Goal: Information Seeking & Learning: Learn about a topic

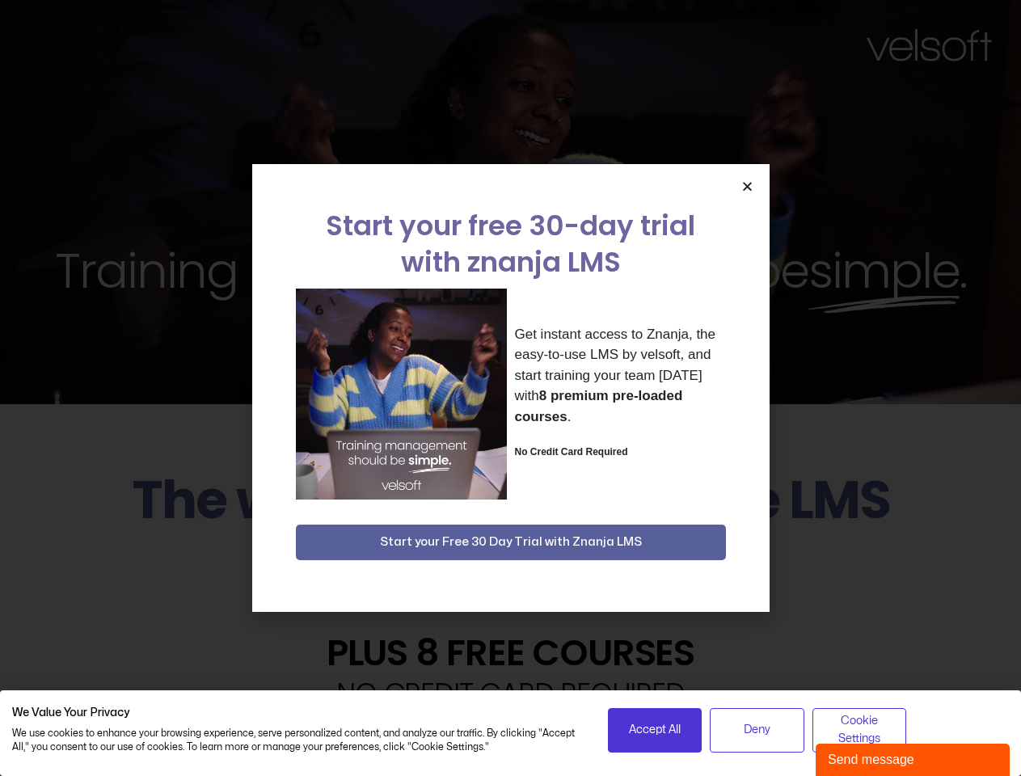
click at [510, 388] on div "Get instant access to Znanja, the easy-to-use LMS by velsoft, and start trainin…" at bounding box center [511, 393] width 430 height 211
click at [747, 186] on icon "Close" at bounding box center [747, 186] width 12 height 12
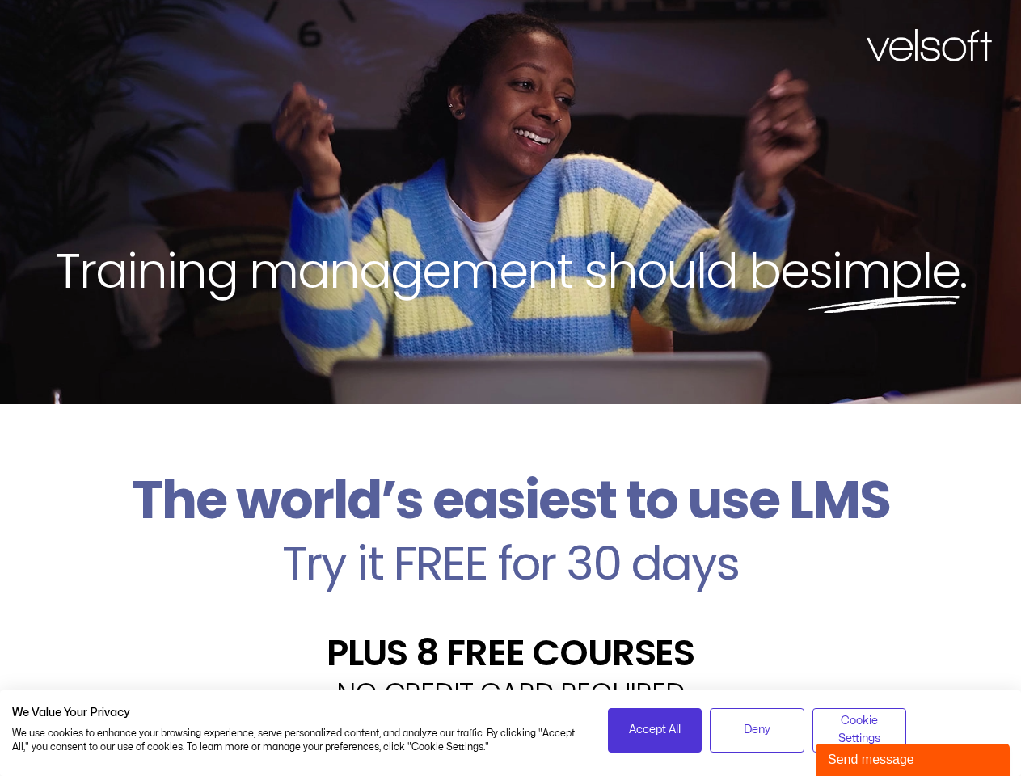
click at [511, 542] on h2 "Try it FREE for 30 days" at bounding box center [510, 563] width 996 height 47
click at [655, 730] on span "Accept All" at bounding box center [655, 730] width 52 height 18
click at [756, 730] on div "Velsoft’s Znanja LMS is built for small and medium-sized businesses that want t…" at bounding box center [510, 774] width 996 height 118
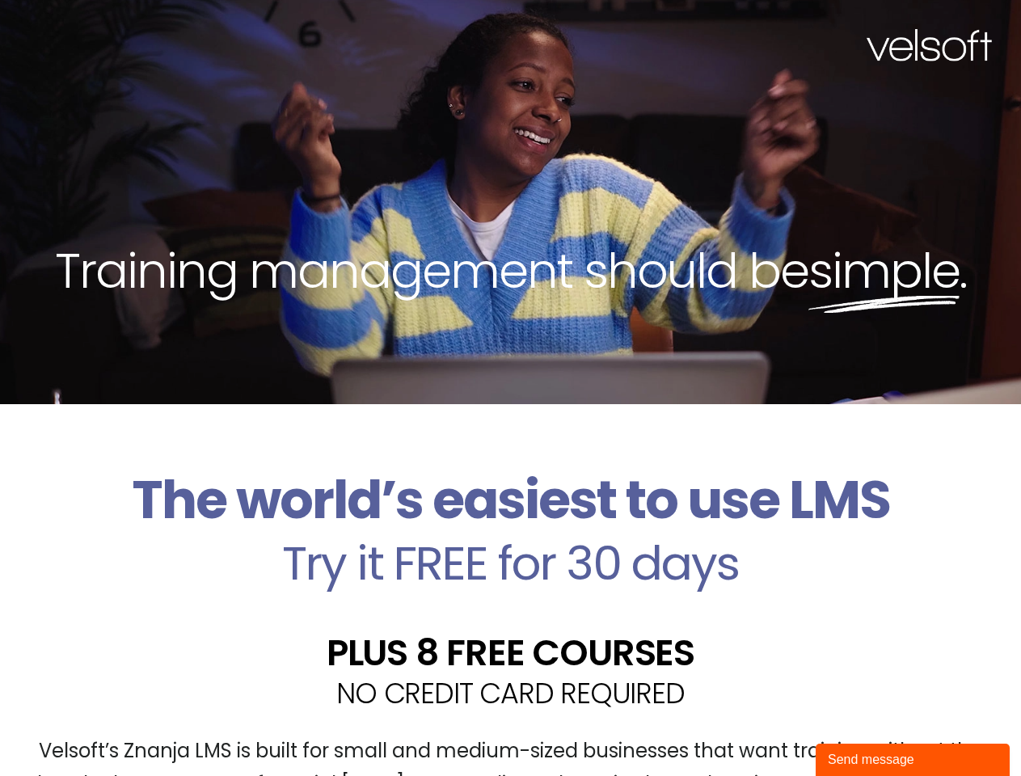
click at [859, 730] on div "Velsoft’s Znanja LMS is built for small and medium-sized businesses that want t…" at bounding box center [510, 774] width 996 height 118
click at [912, 760] on div "Send message" at bounding box center [913, 759] width 170 height 19
